Goal: Transaction & Acquisition: Download file/media

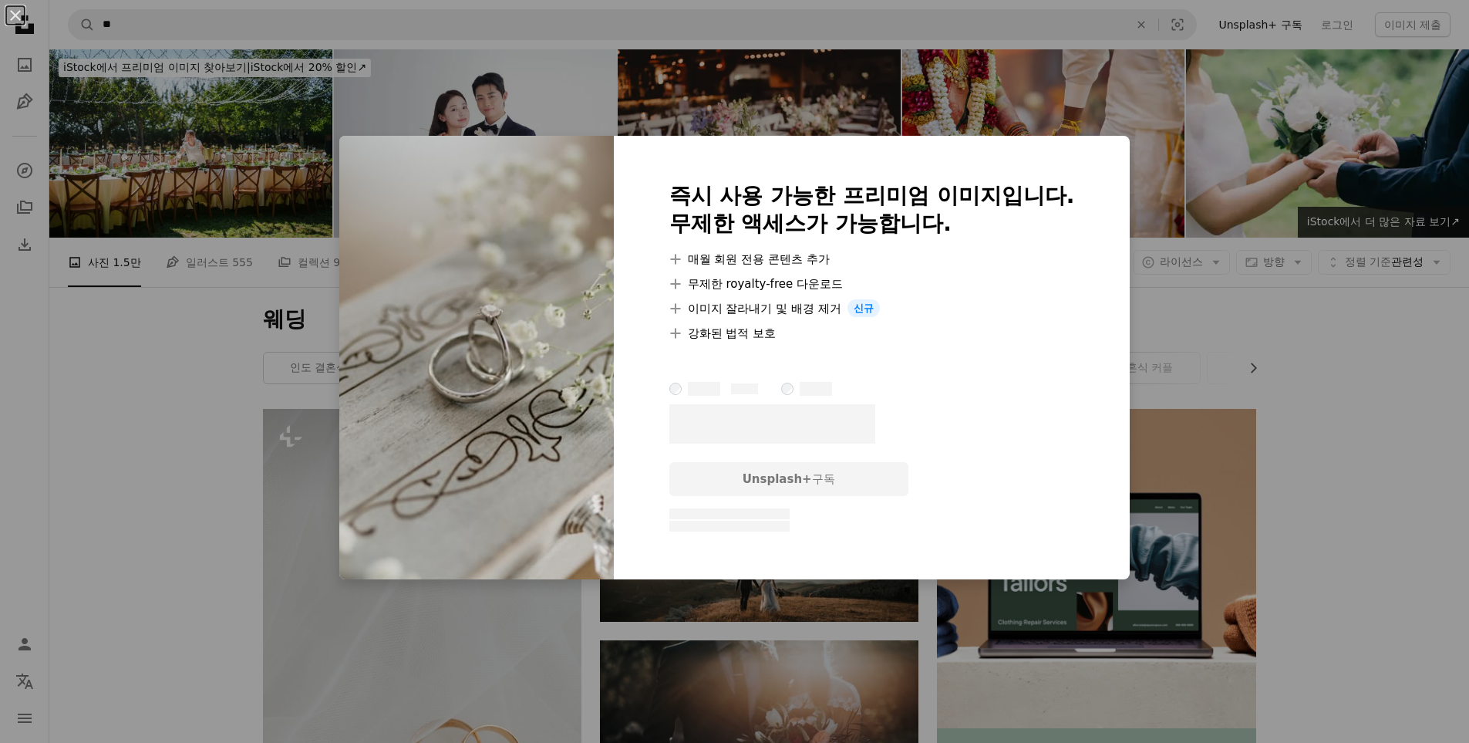
scroll to position [1311, 0]
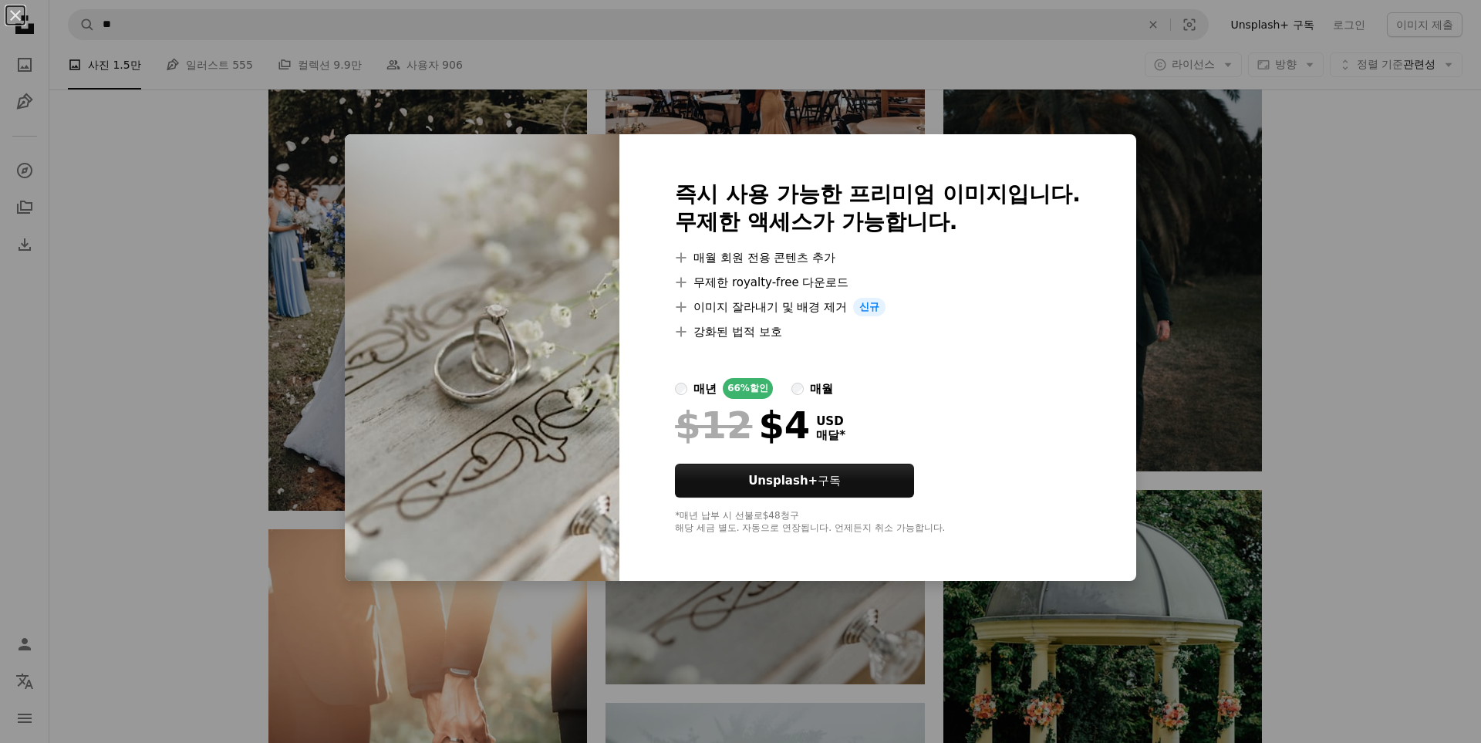
click at [1357, 309] on div "An X shape 즉시 사용 가능한 프리미엄 이미지입니다. 무제한 액세스가 가능합니다. A plus sign 매월 회원 전용 콘텐츠 추가 A…" at bounding box center [740, 371] width 1481 height 743
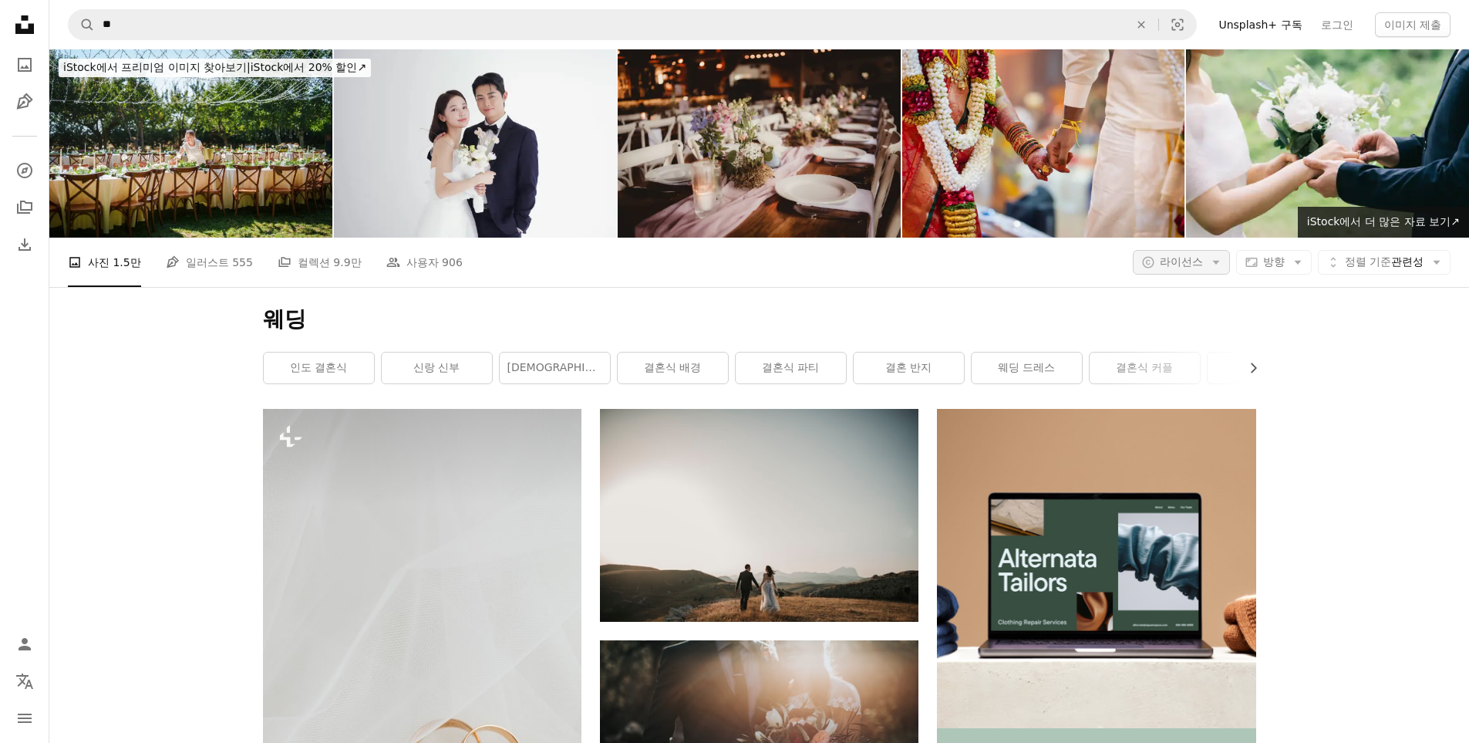
click at [1203, 254] on button "A copyright icon © 라이선스 Arrow down" at bounding box center [1181, 262] width 97 height 25
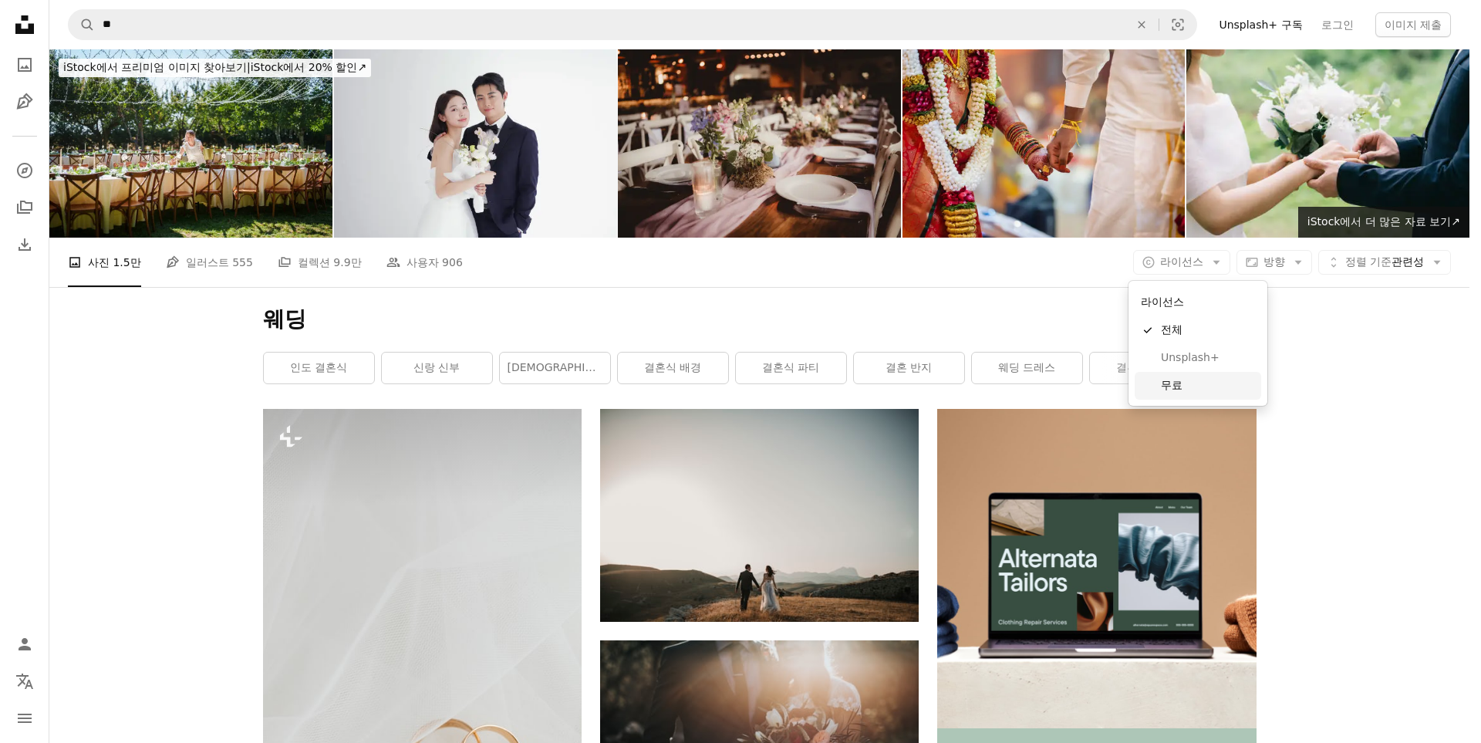
click at [1189, 392] on span "무료" at bounding box center [1208, 385] width 94 height 15
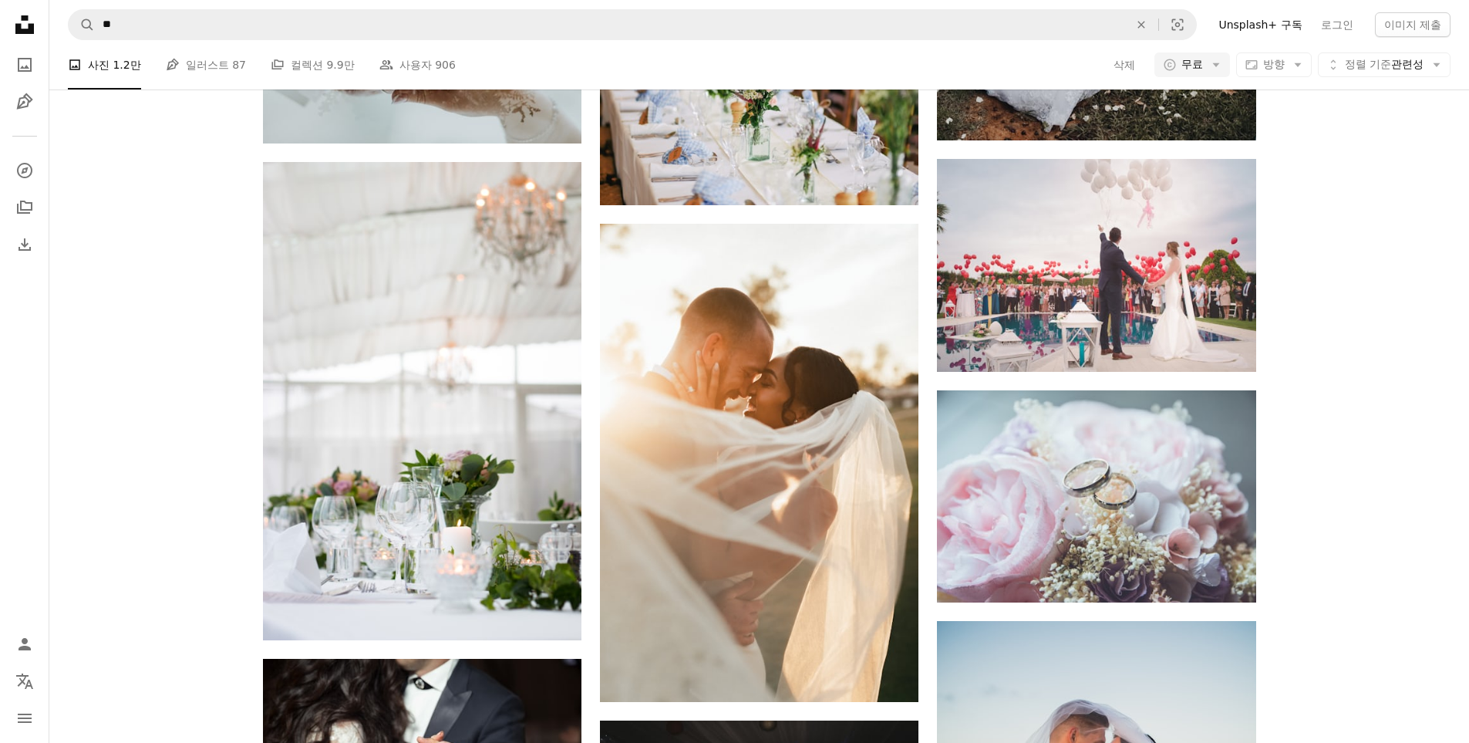
scroll to position [1619, 0]
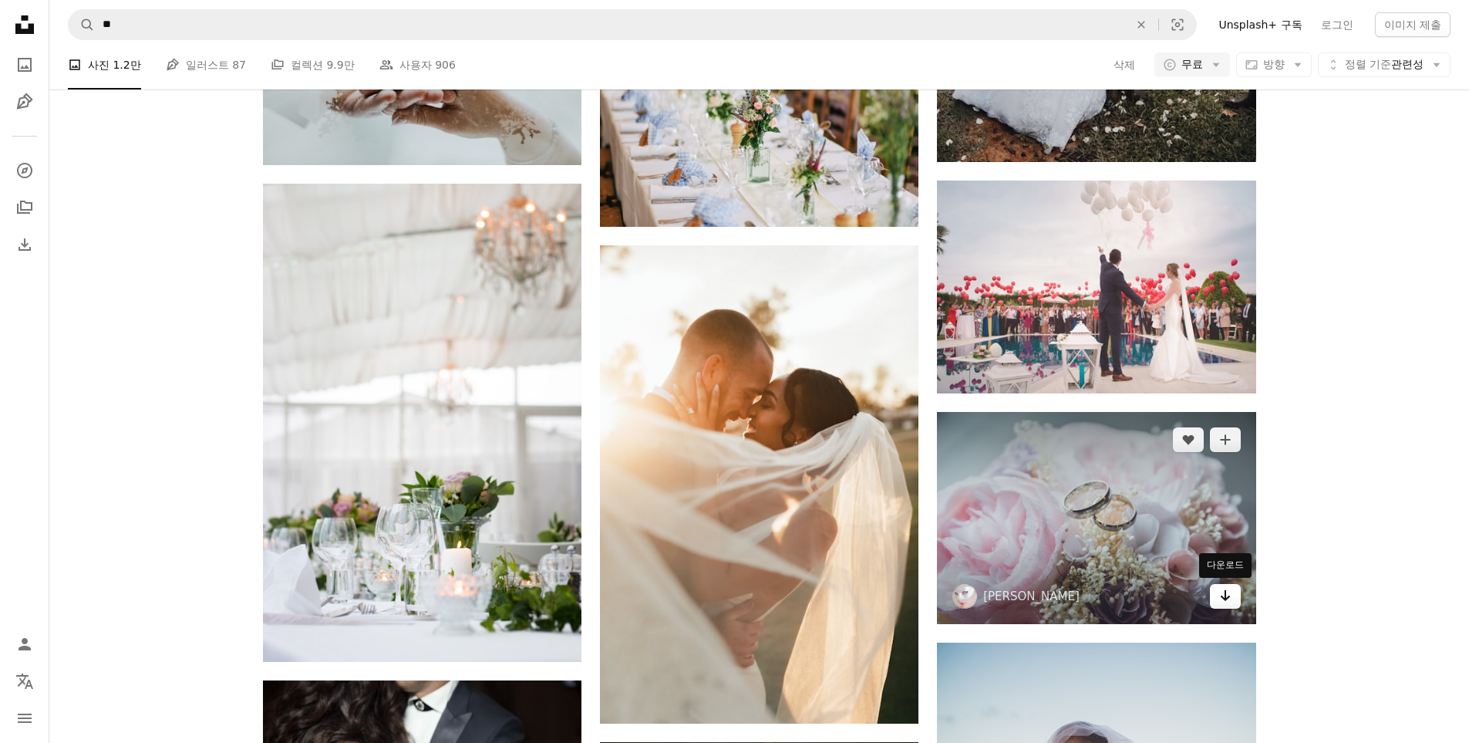
click at [1222, 599] on icon "Arrow pointing down" at bounding box center [1225, 595] width 12 height 19
